Goal: Transaction & Acquisition: Obtain resource

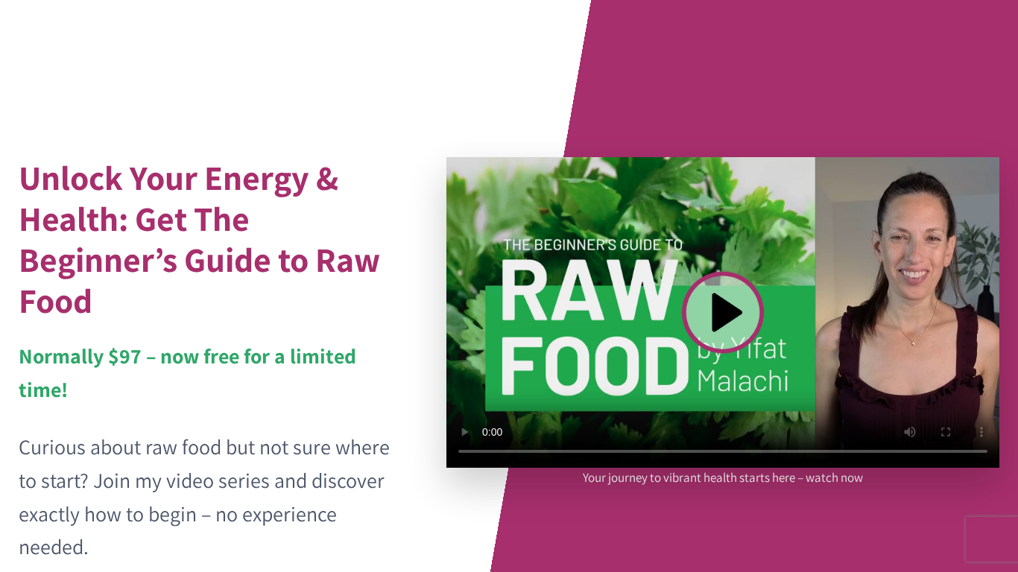
click at [725, 319] on video at bounding box center [722, 312] width 553 height 311
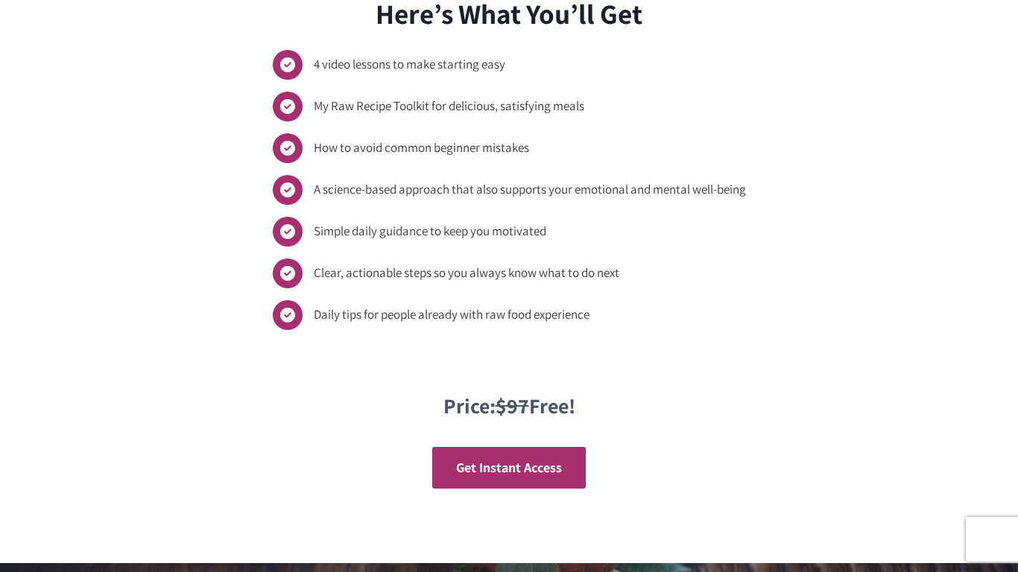
scroll to position [1520, 0]
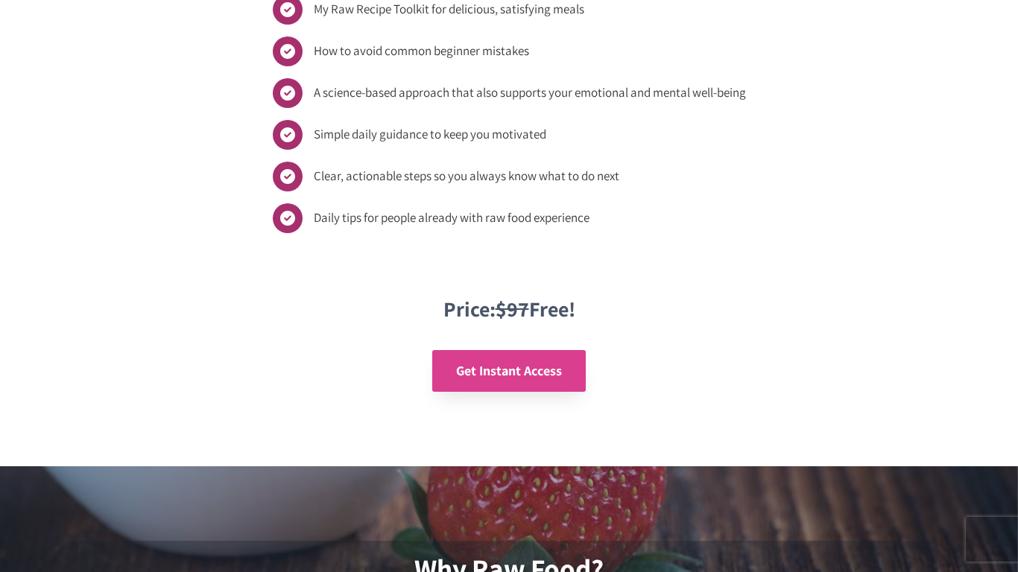
click at [506, 388] on link "Get Instant Access" at bounding box center [508, 371] width 153 height 42
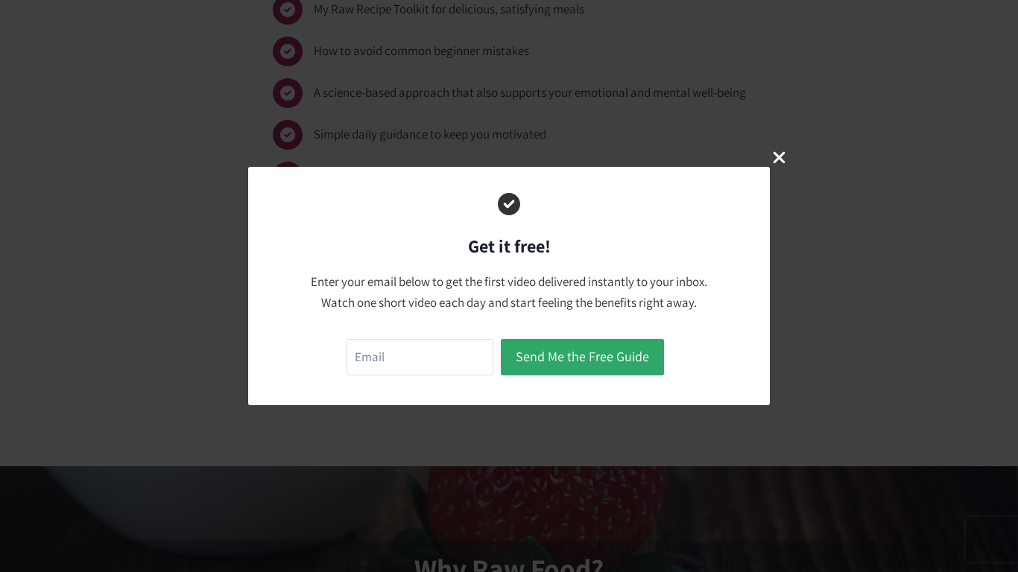
click at [419, 336] on form "Send Me the Free Guide" at bounding box center [508, 357] width 325 height 44
click at [424, 358] on input "email" at bounding box center [419, 357] width 147 height 37
type input "waitesbelinda@yahoo.com"
click at [593, 357] on button "Send Me the Free Guide" at bounding box center [582, 357] width 163 height 37
